Goal: Task Accomplishment & Management: Use online tool/utility

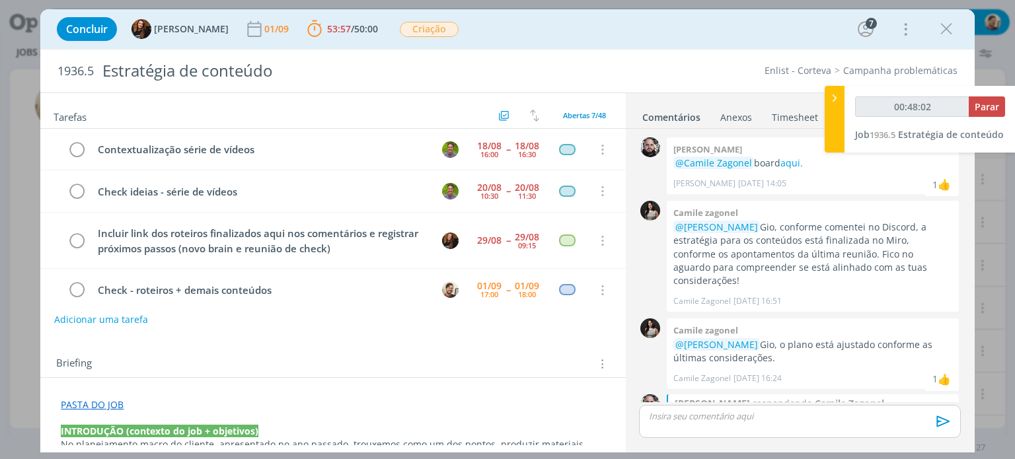
scroll to position [679, 0]
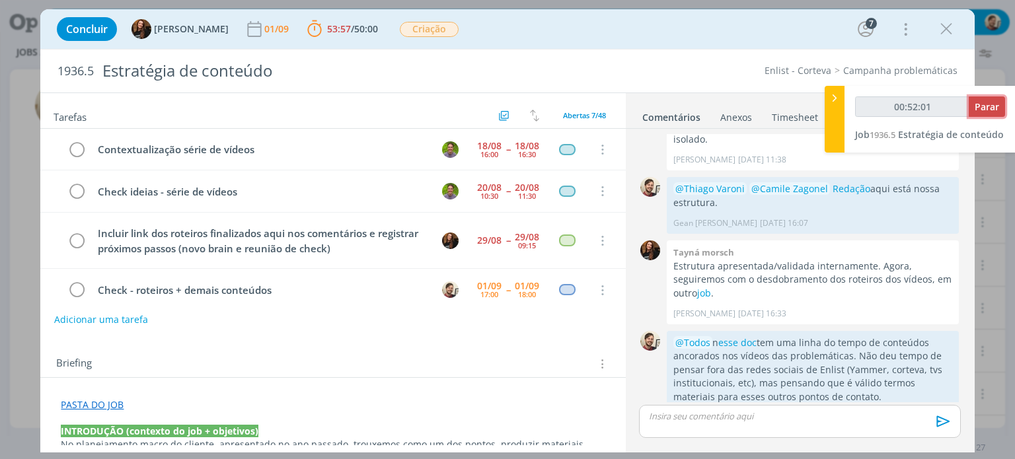
click at [990, 110] on span "Parar" at bounding box center [986, 106] width 24 height 13
type input "00:53:00"
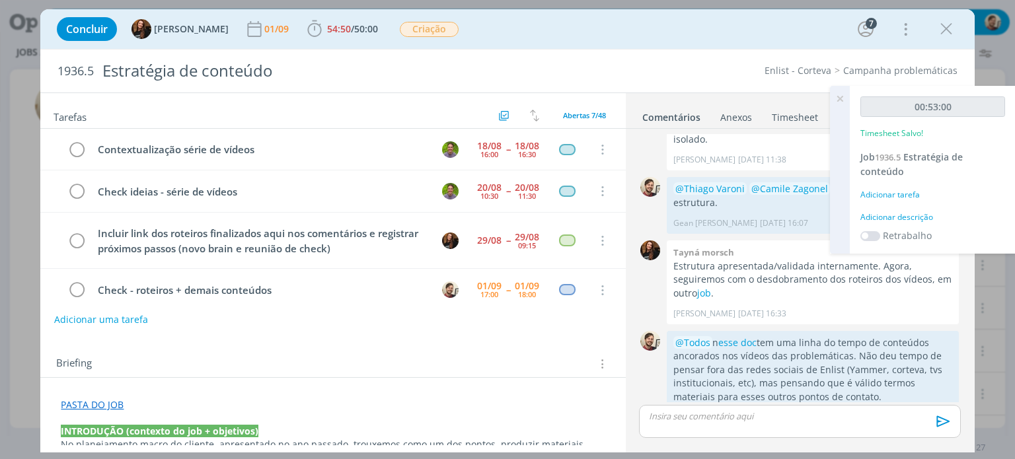
click at [890, 213] on div "Adicionar descrição" at bounding box center [932, 217] width 145 height 12
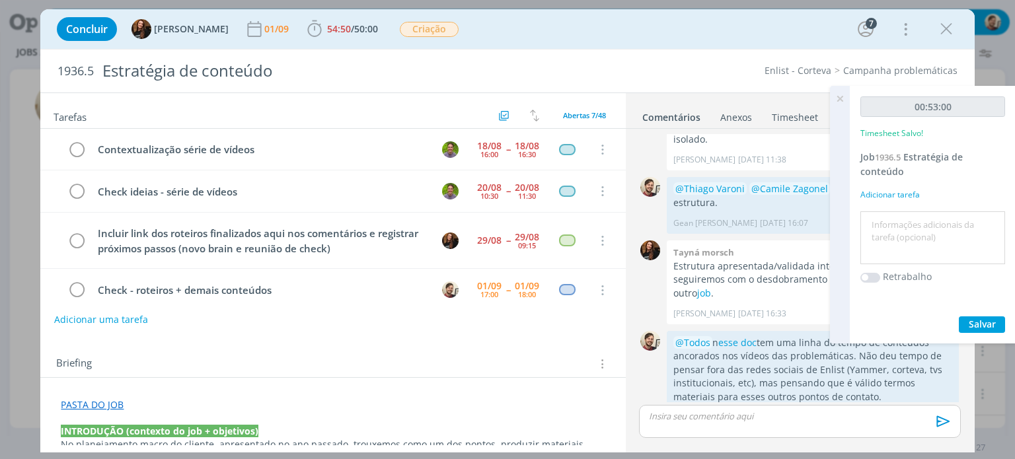
click at [893, 216] on textarea at bounding box center [932, 238] width 138 height 47
type textarea "reunião"
click at [989, 324] on span "Salvar" at bounding box center [981, 324] width 27 height 13
click at [838, 100] on icon at bounding box center [840, 99] width 24 height 26
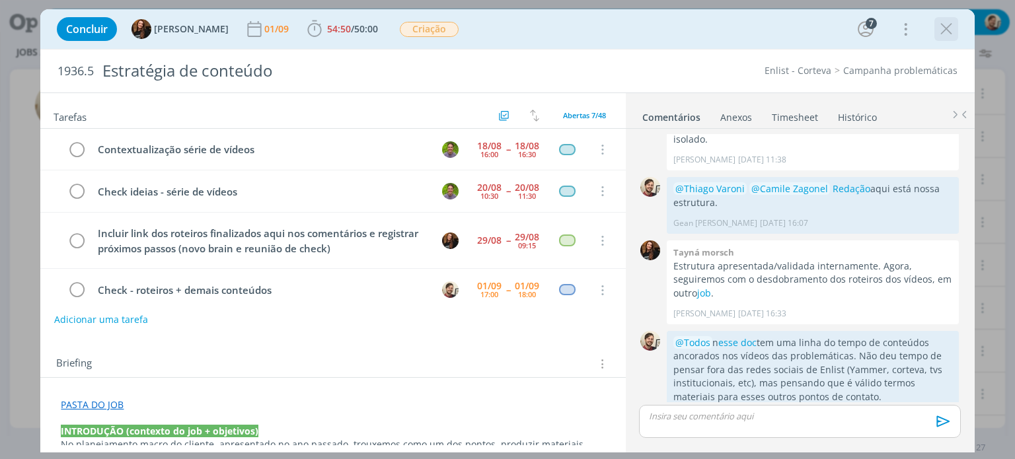
click at [952, 25] on icon "dialog" at bounding box center [946, 29] width 20 height 20
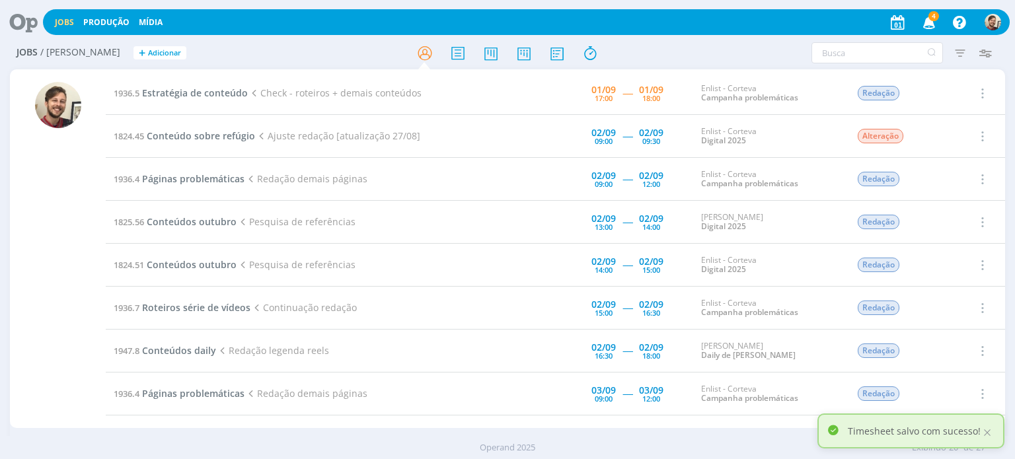
click at [928, 20] on icon "button" at bounding box center [928, 22] width 23 height 22
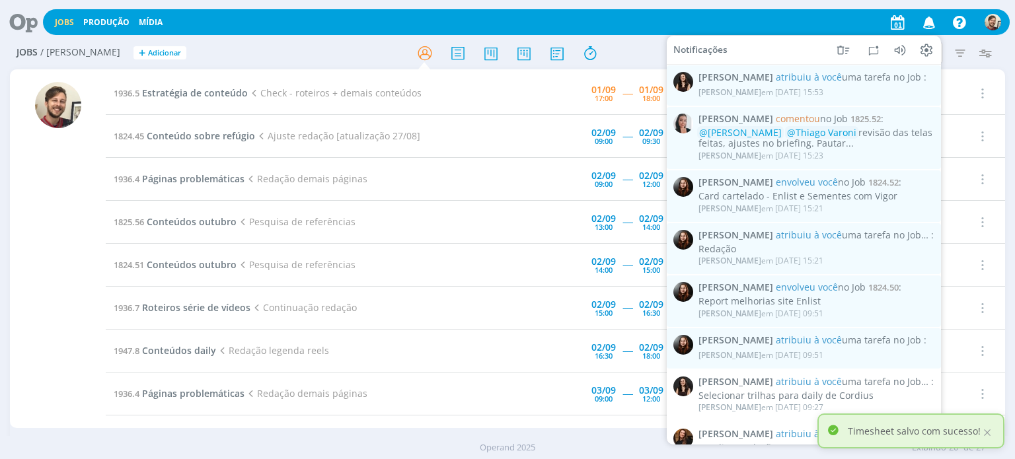
click at [930, 20] on icon "button" at bounding box center [928, 22] width 23 height 22
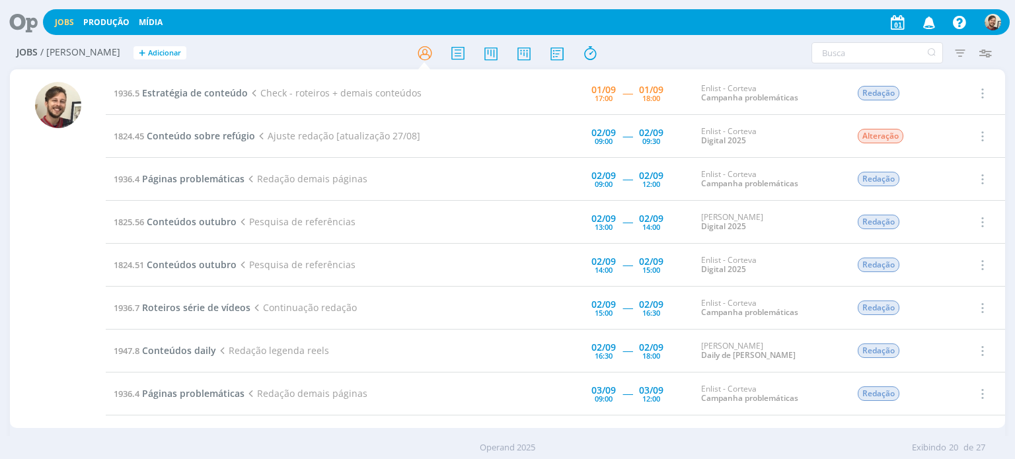
click at [26, 23] on icon at bounding box center [18, 22] width 27 height 26
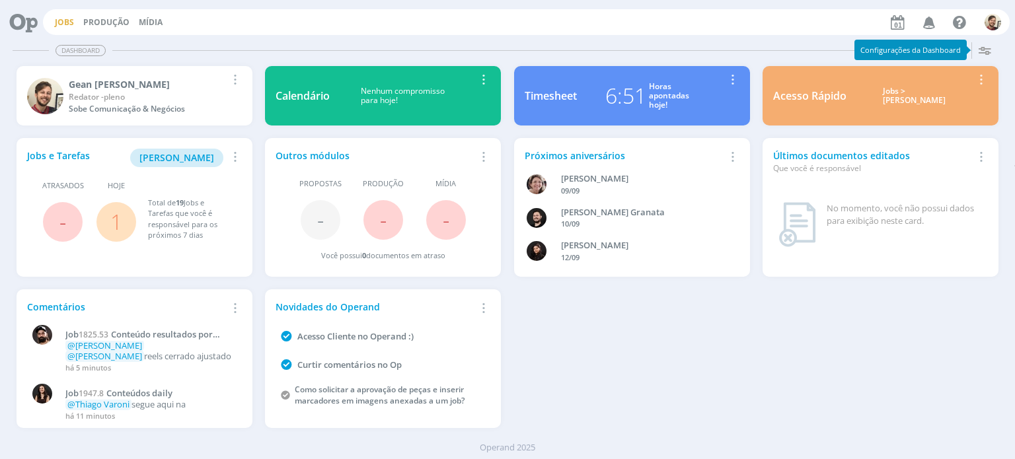
click at [66, 24] on link "Jobs" at bounding box center [64, 22] width 19 height 11
